Goal: Information Seeking & Learning: Find specific fact

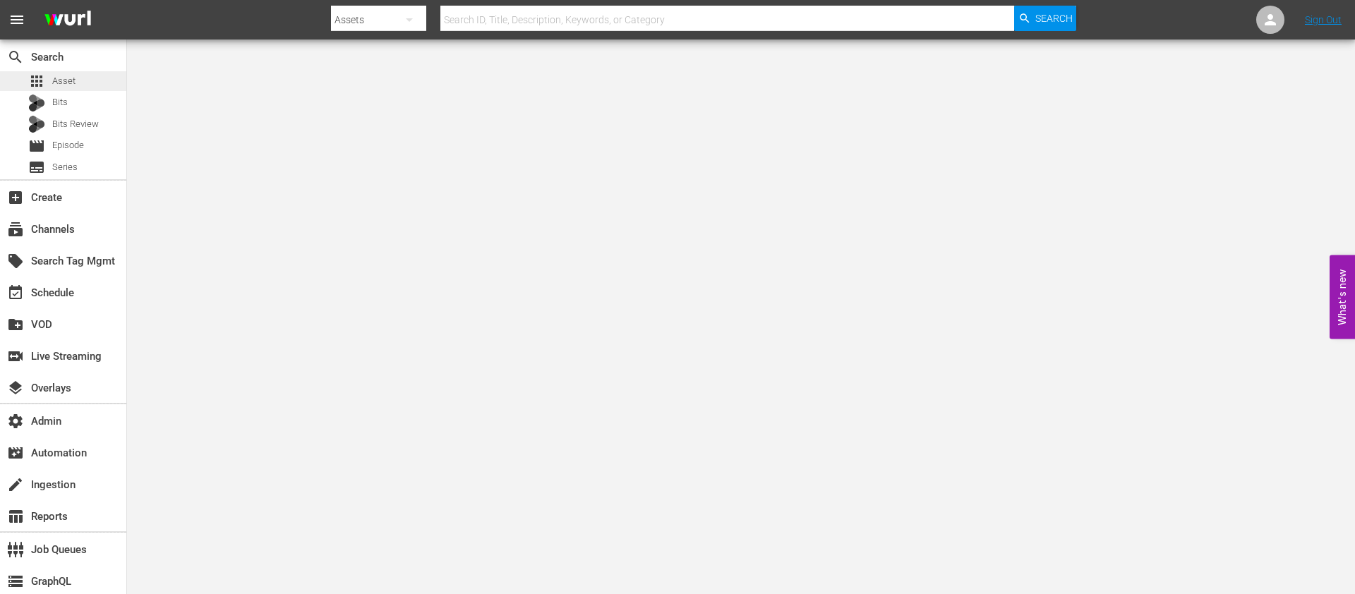
click at [87, 78] on div "apps Asset" at bounding box center [63, 81] width 126 height 20
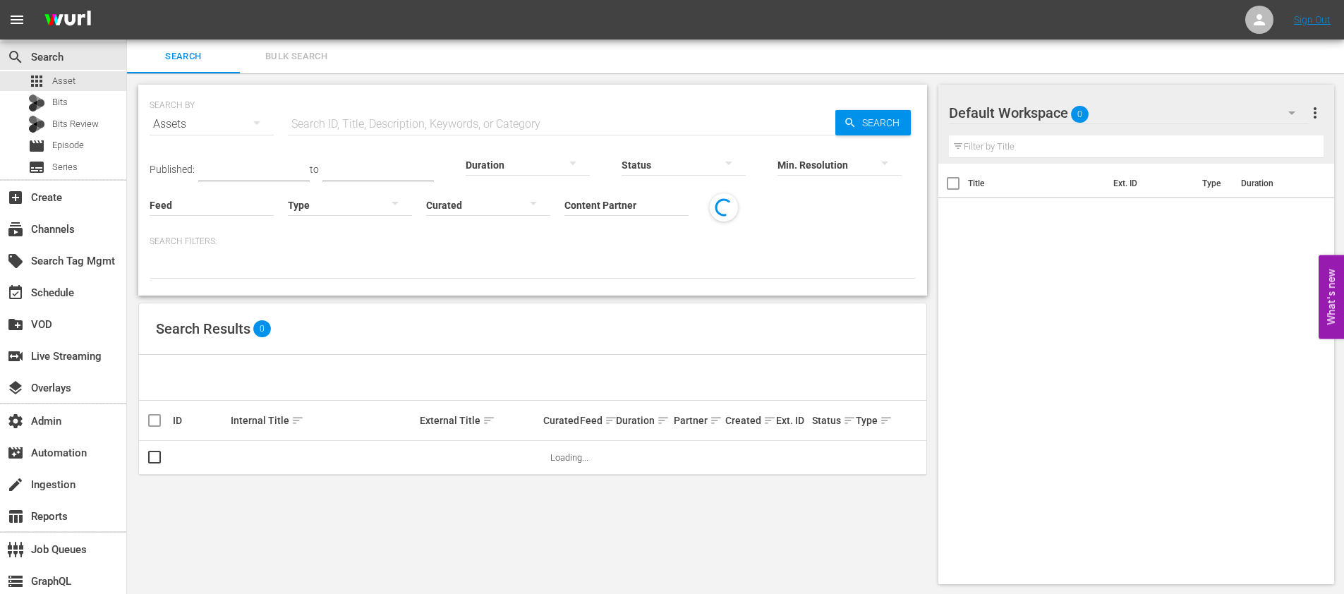
click at [598, 203] on input "Content Partner" at bounding box center [626, 206] width 124 height 51
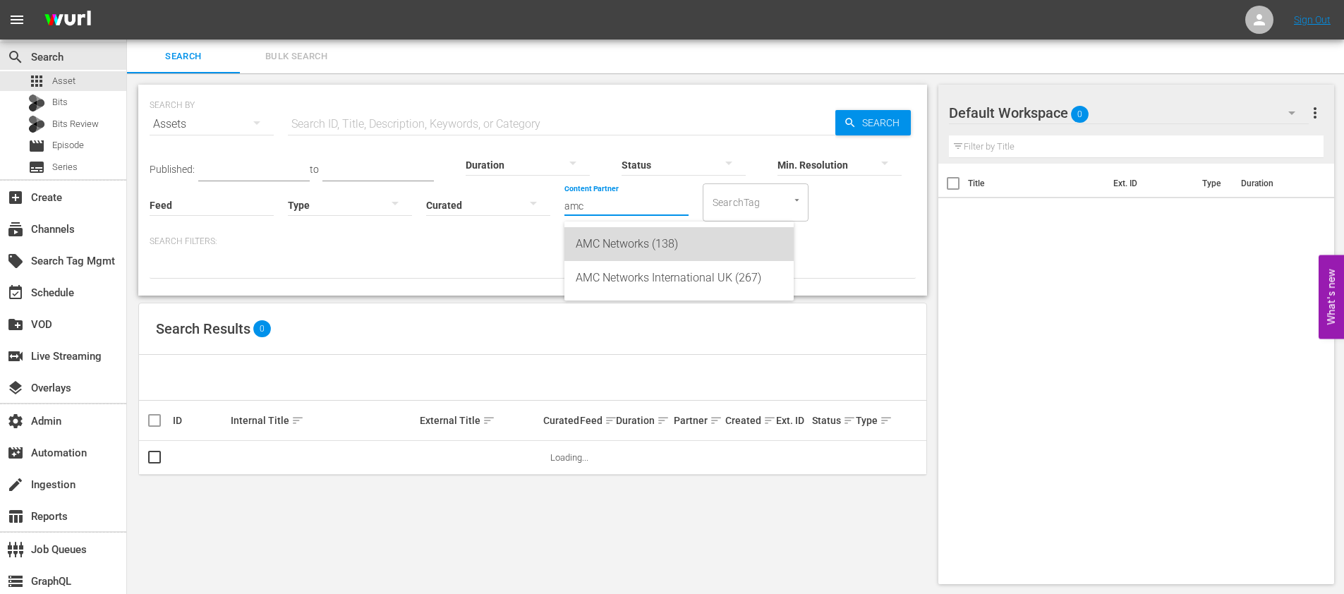
click at [619, 245] on div "AMC Networks (138)" at bounding box center [679, 244] width 207 height 34
type input "AMC Networks (138)"
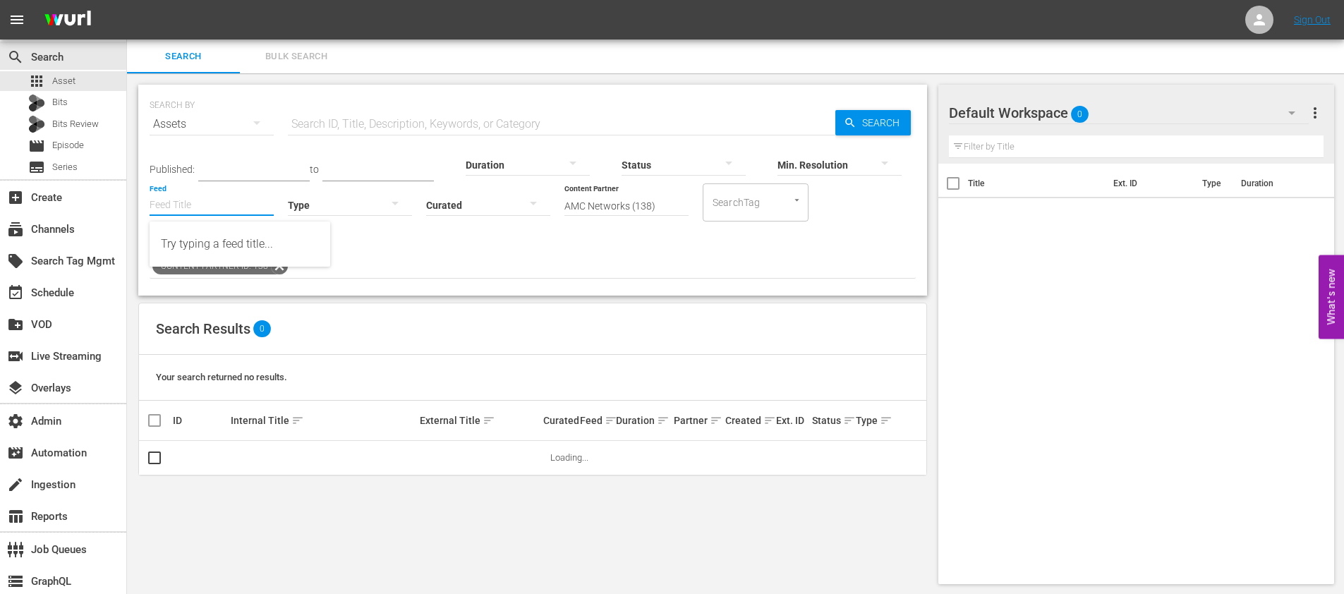
click at [238, 207] on input "Feed" at bounding box center [212, 206] width 124 height 51
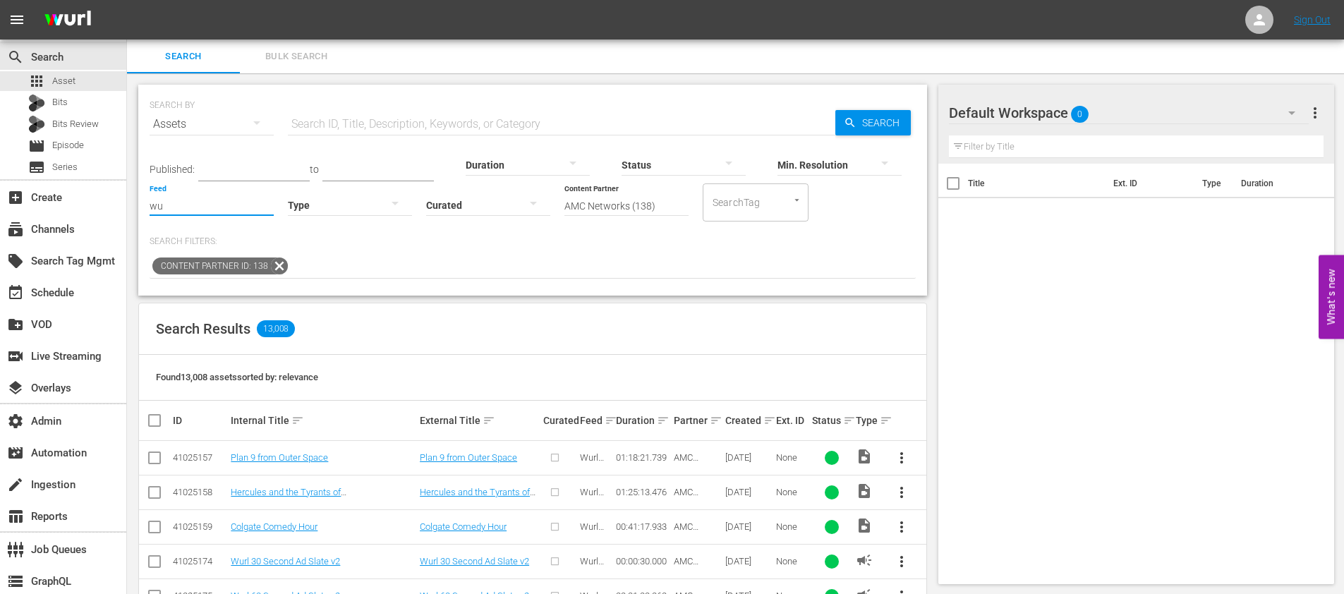
type input "w"
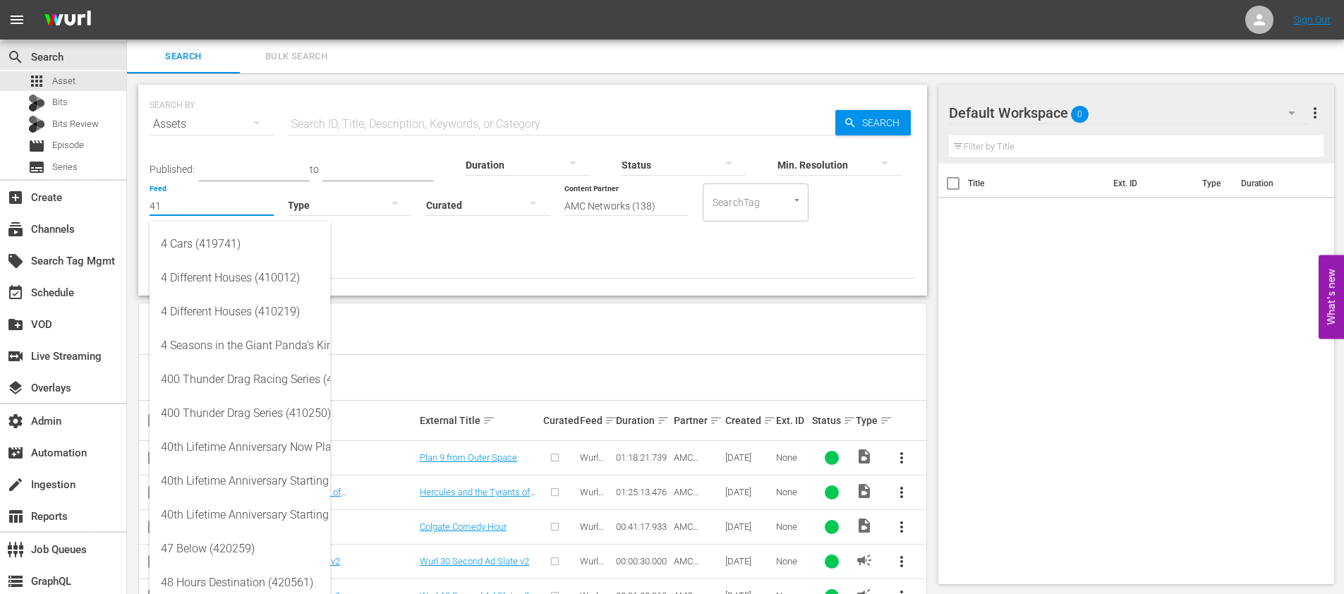
type input "4"
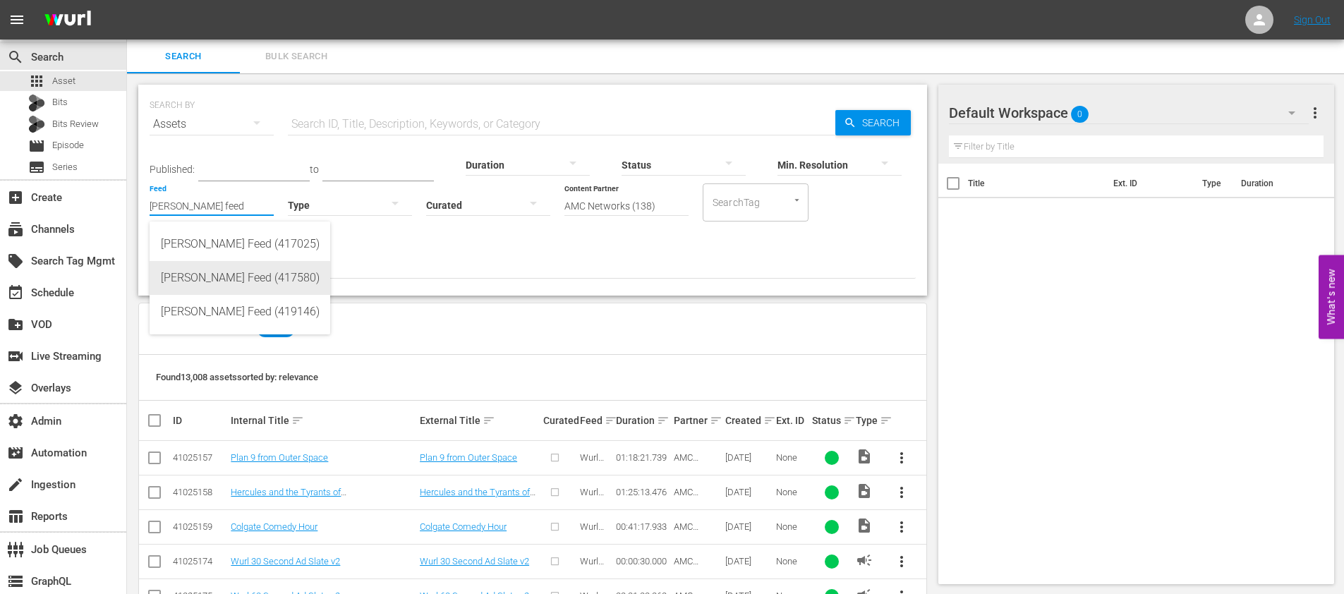
drag, startPoint x: 233, startPoint y: 279, endPoint x: 210, endPoint y: 277, distance: 23.4
click at [233, 279] on div "[PERSON_NAME] Feed (417580)" at bounding box center [240, 278] width 158 height 34
type input "[PERSON_NAME] Feed (417580)"
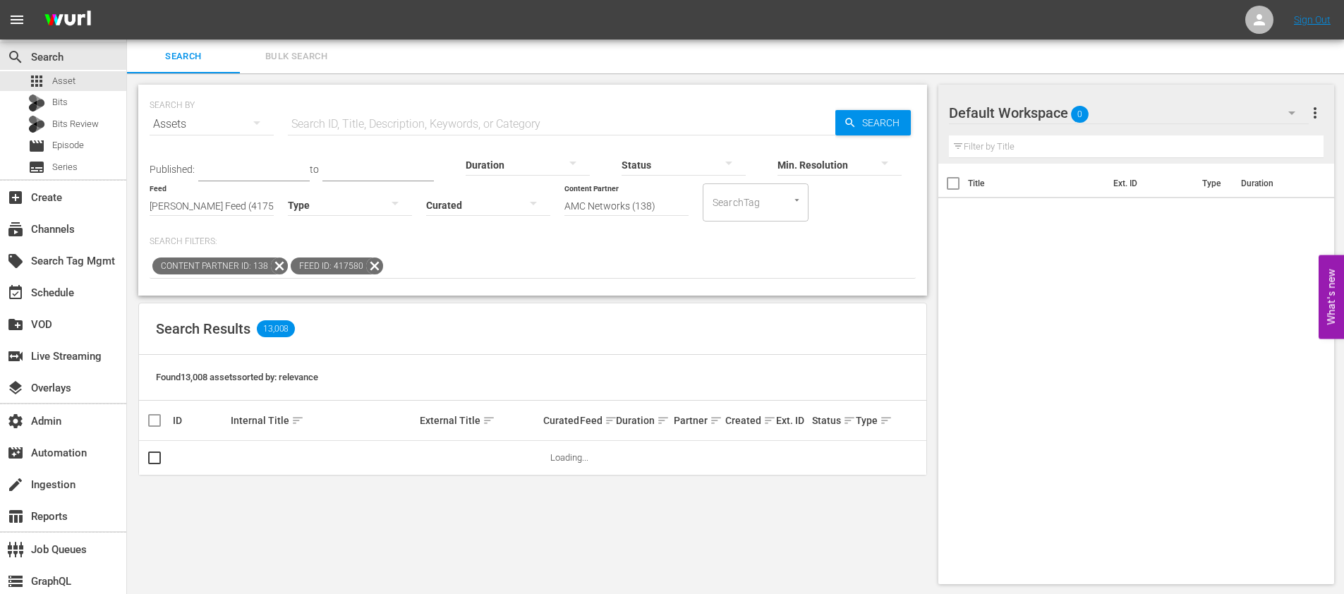
click at [397, 114] on input "text" at bounding box center [562, 124] width 548 height 34
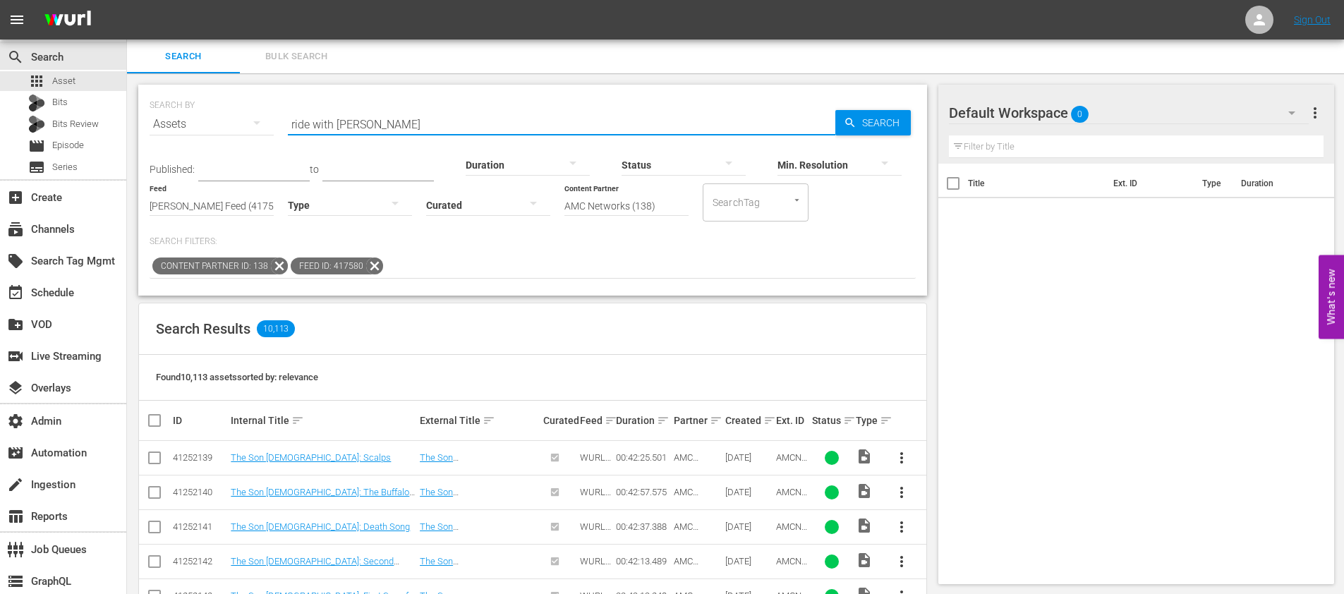
type input "ride with [PERSON_NAME]"
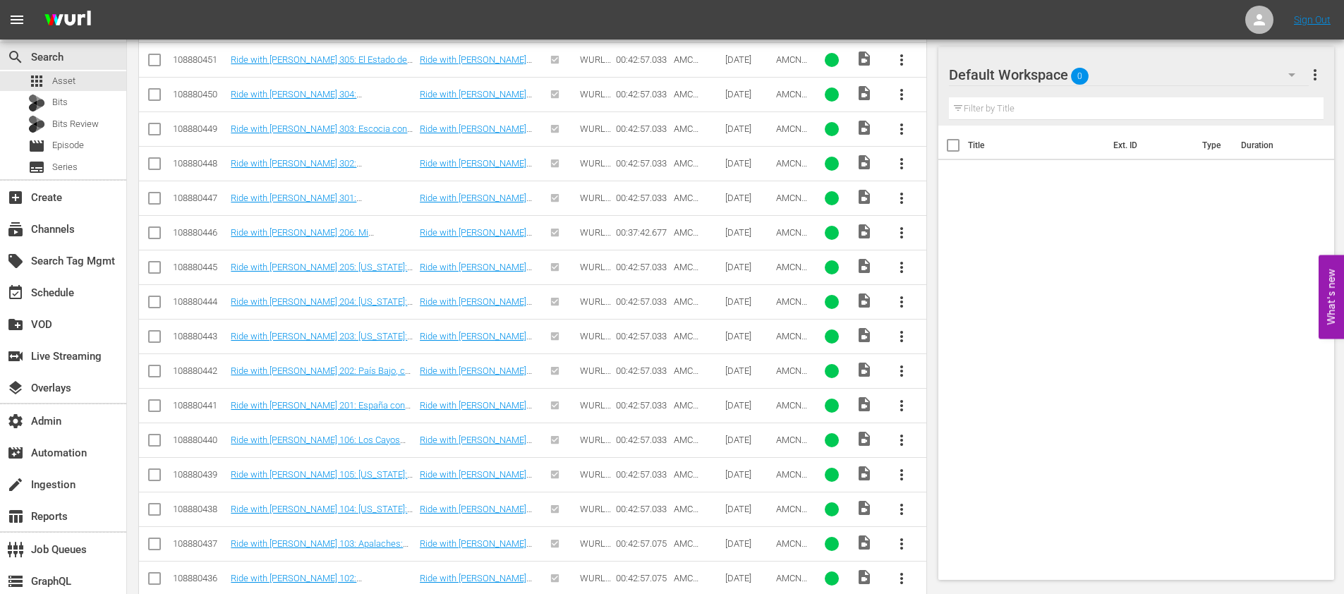
scroll to position [1290, 0]
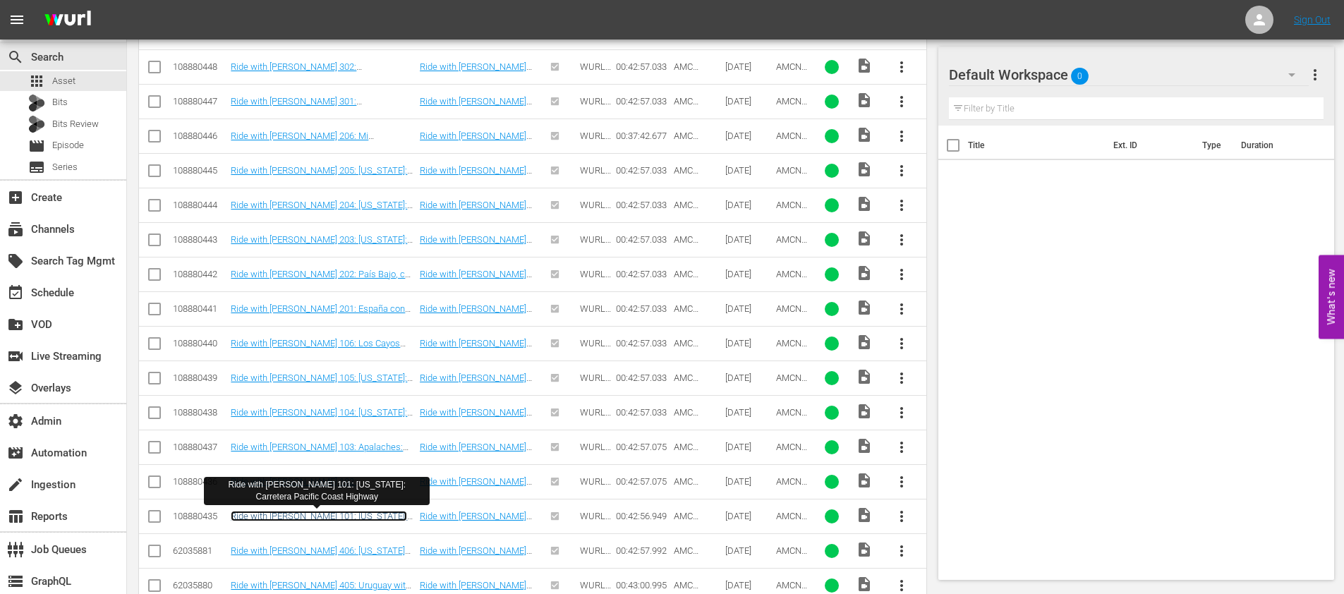
click at [370, 518] on link "Ride with [PERSON_NAME] 101: [US_STATE]: Carretera Pacific Coast Highway" at bounding box center [319, 521] width 176 height 21
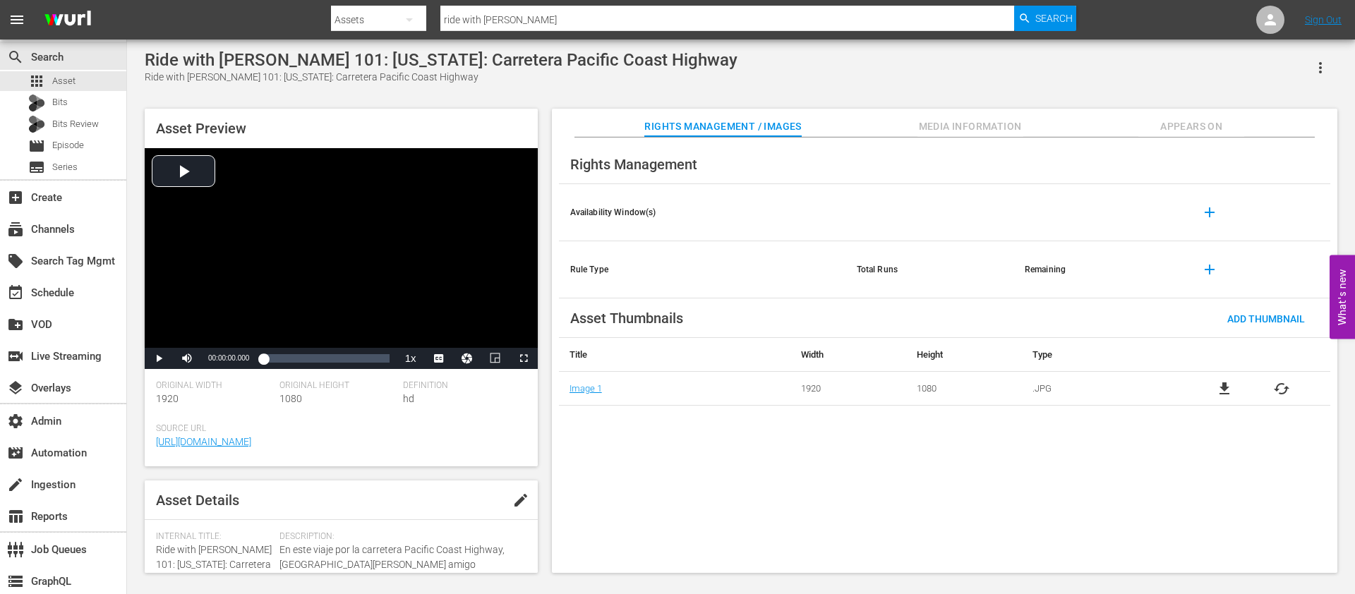
scroll to position [78, 0]
